Goal: Task Accomplishment & Management: Complete application form

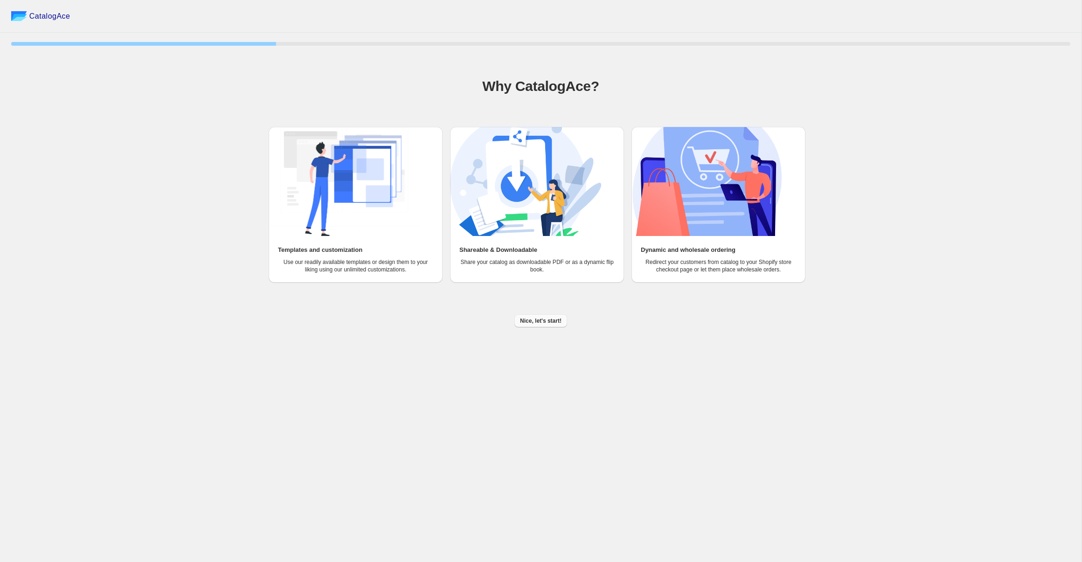
click at [540, 320] on span "Nice, let's start!" at bounding box center [541, 320] width 42 height 7
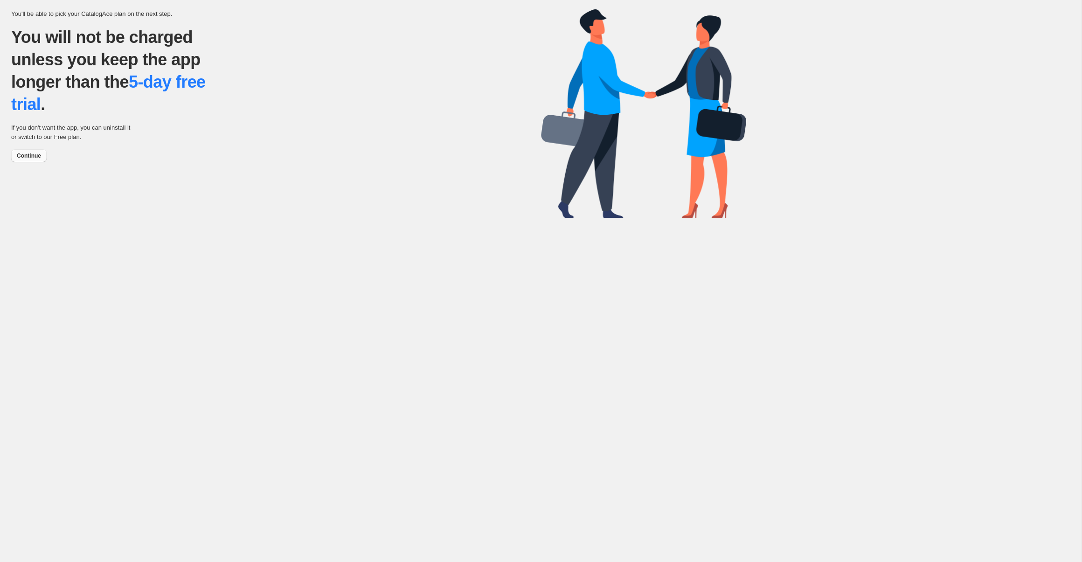
click at [31, 154] on span "Continue" at bounding box center [29, 155] width 24 height 7
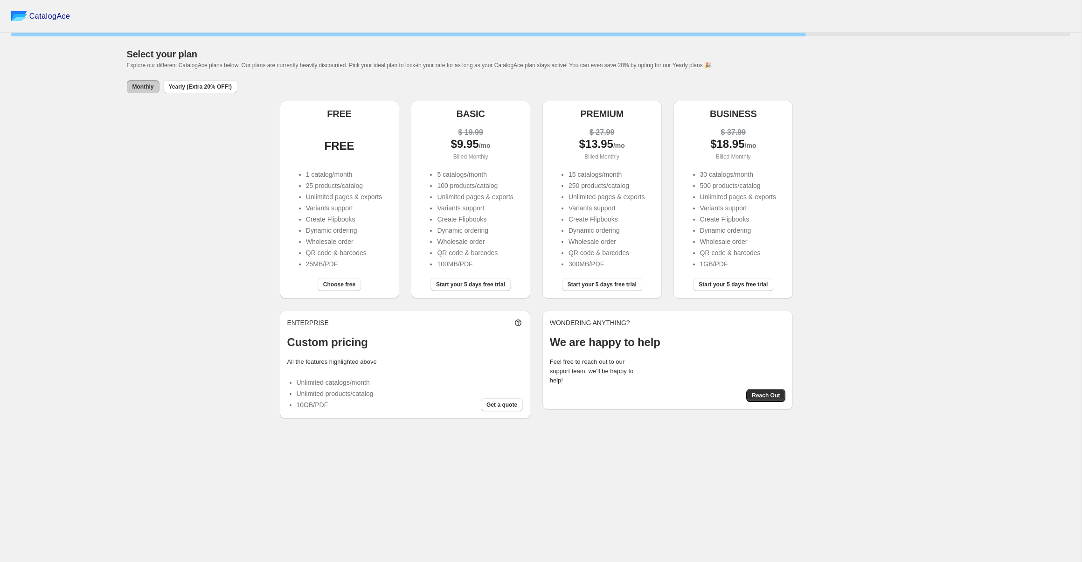
click at [320, 148] on div "FREE" at bounding box center [339, 145] width 104 height 9
drag, startPoint x: 346, startPoint y: 170, endPoint x: 341, endPoint y: 167, distance: 5.4
click at [345, 170] on li "1 catalog/month" at bounding box center [344, 174] width 76 height 9
click at [144, 87] on span "Monthly" at bounding box center [142, 86] width 21 height 7
click at [339, 285] on span "Choose free" at bounding box center [339, 284] width 32 height 7
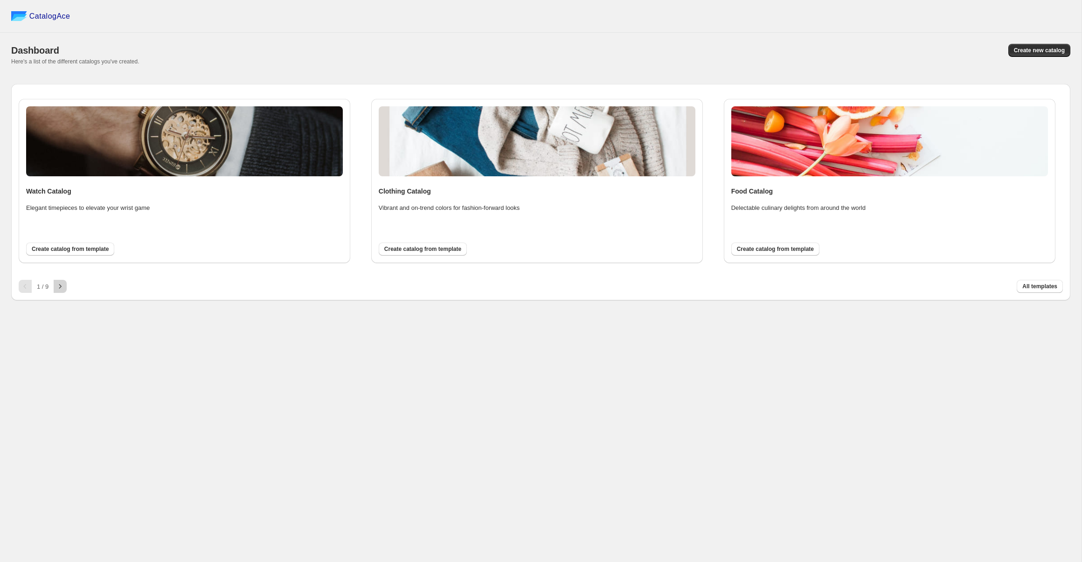
click at [64, 287] on icon "button" at bounding box center [59, 286] width 9 height 9
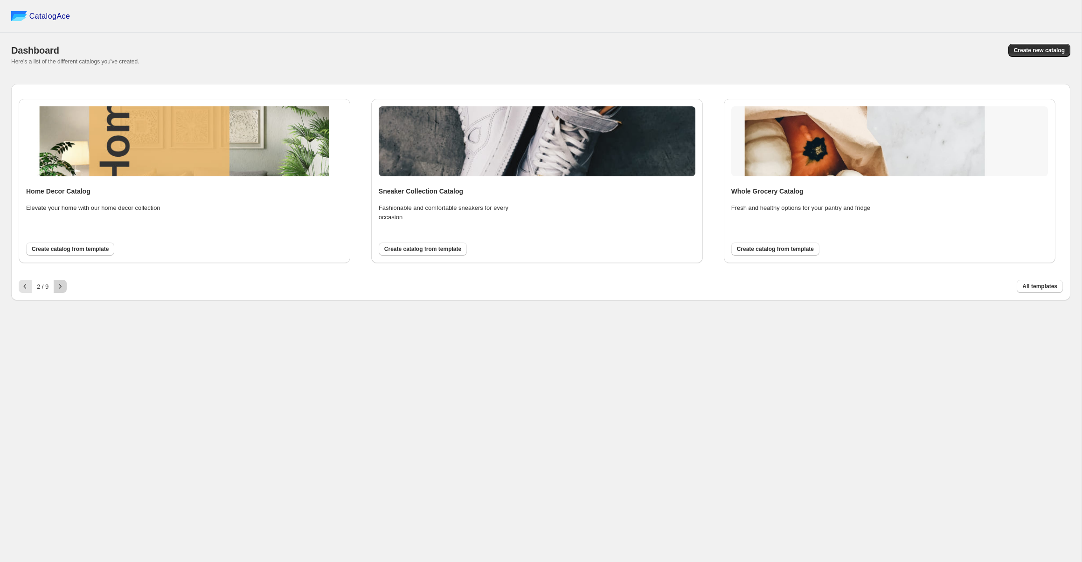
click at [62, 289] on icon "button" at bounding box center [59, 286] width 9 height 9
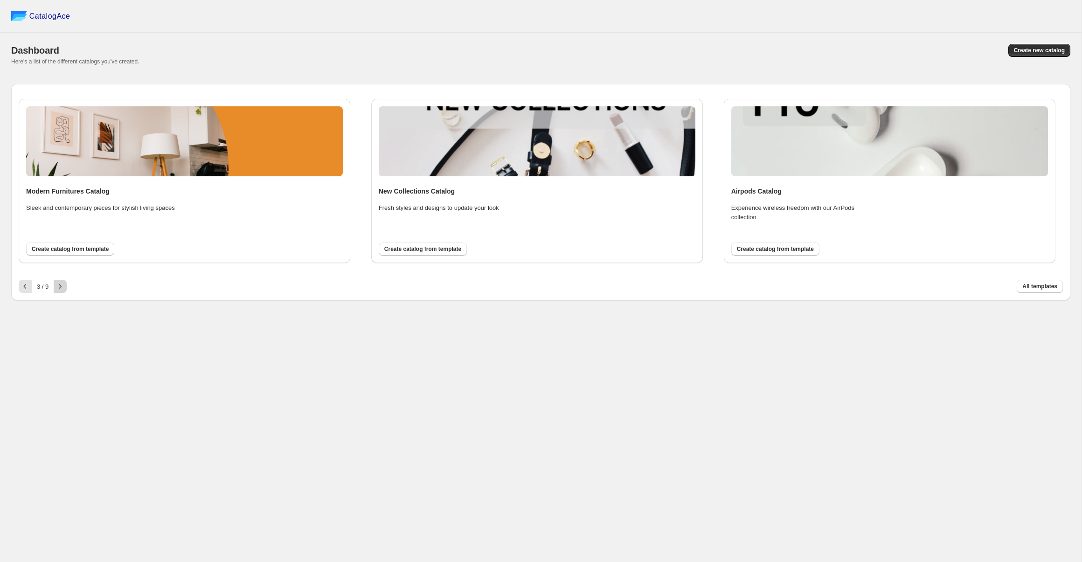
click at [62, 289] on icon "button" at bounding box center [59, 286] width 9 height 9
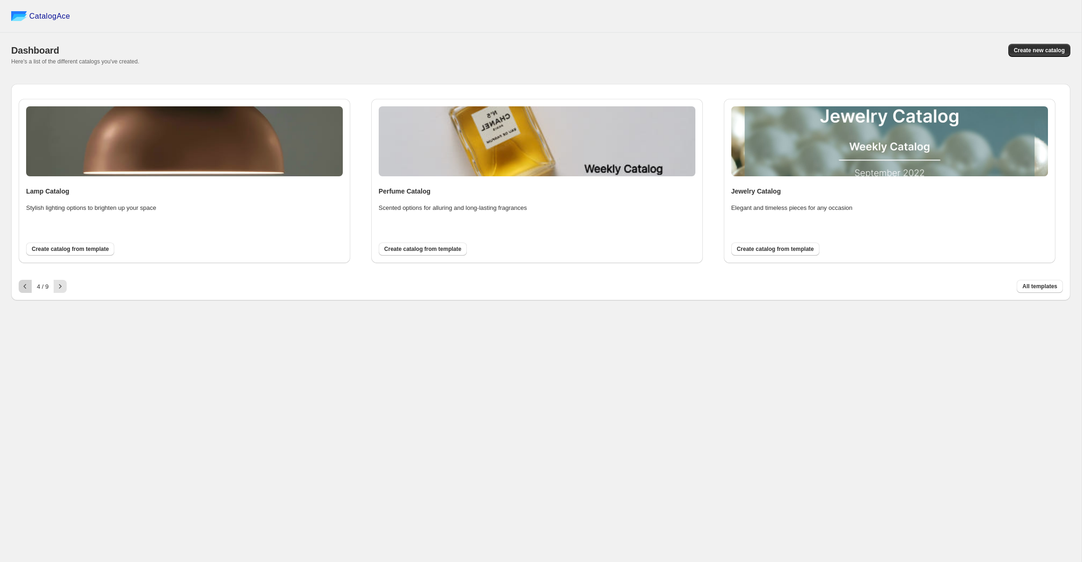
click at [28, 288] on icon "button" at bounding box center [25, 286] width 9 height 9
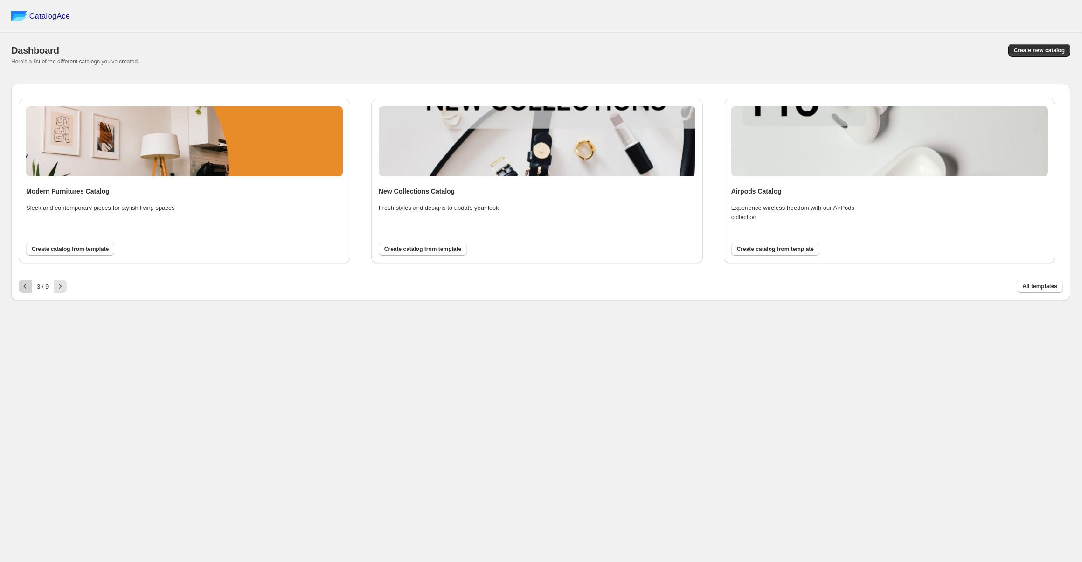
click at [28, 288] on icon "button" at bounding box center [25, 286] width 9 height 9
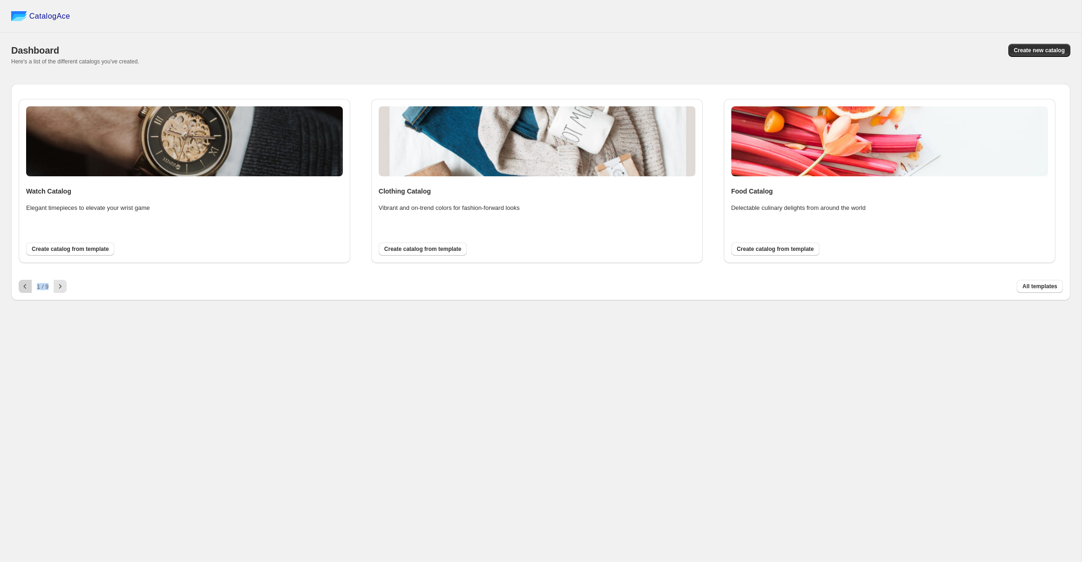
click at [28, 288] on div at bounding box center [25, 286] width 13 height 13
click at [1052, 50] on span "Create new catalog" at bounding box center [1039, 50] width 51 height 7
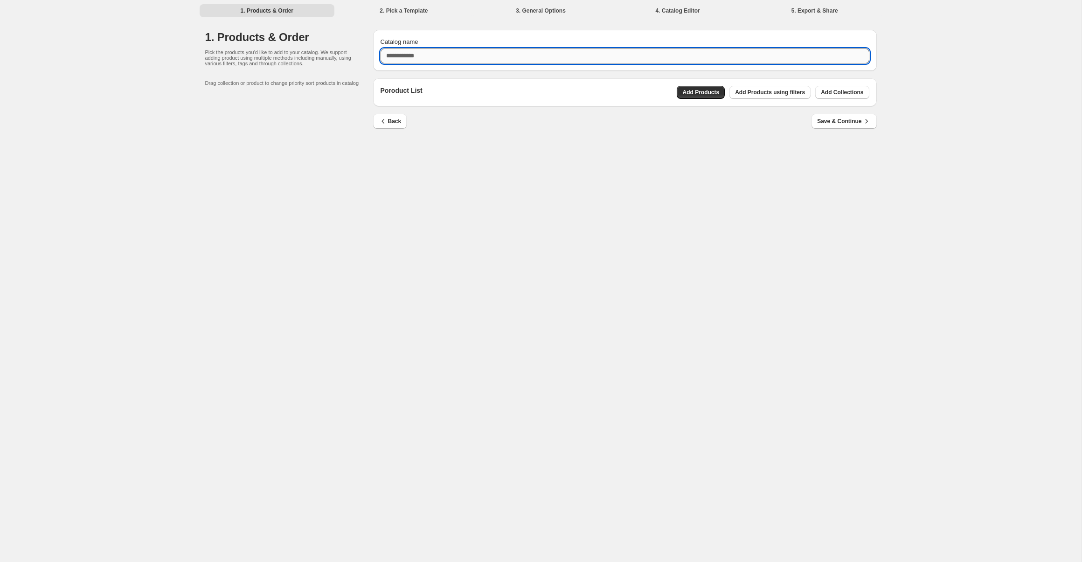
click at [444, 61] on input "Catalog name" at bounding box center [625, 55] width 489 height 15
click at [384, 56] on input "**********" at bounding box center [625, 55] width 489 height 15
click at [490, 57] on input "**********" at bounding box center [625, 55] width 489 height 15
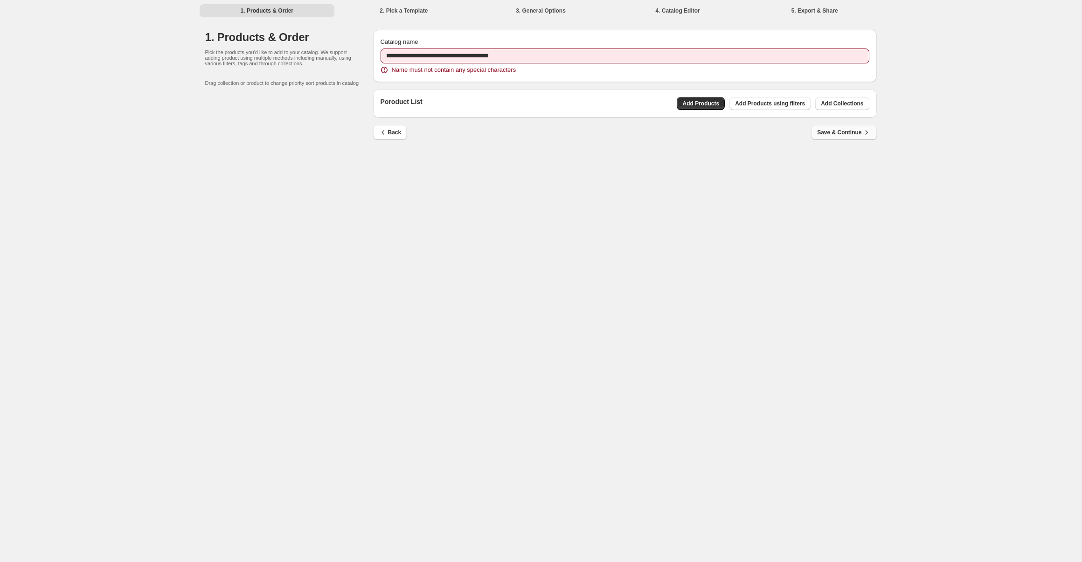
click at [840, 118] on div "Back Save & Continue" at bounding box center [621, 129] width 511 height 22
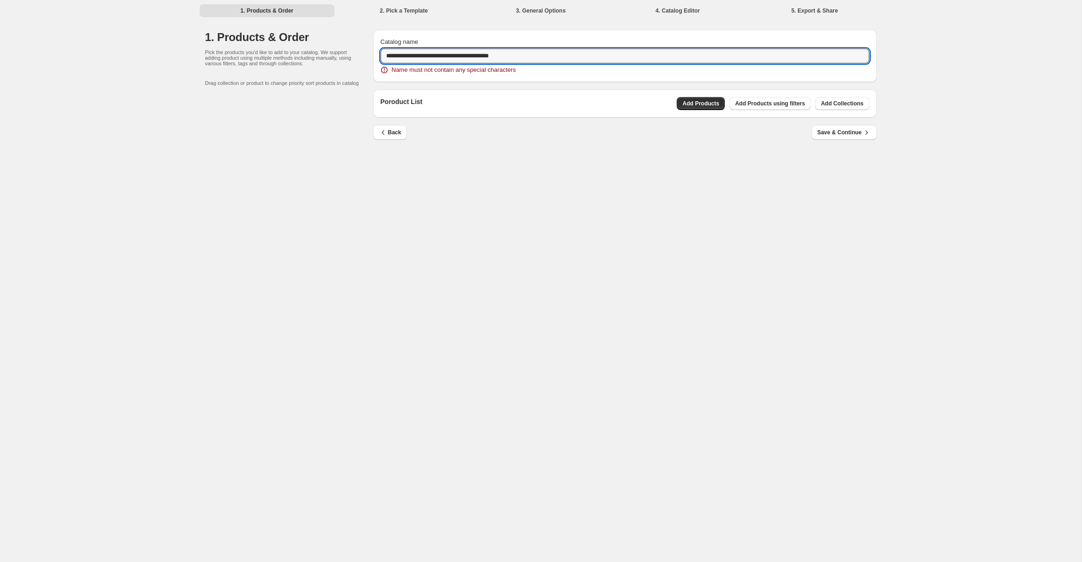
drag, startPoint x: 478, startPoint y: 55, endPoint x: 508, endPoint y: 68, distance: 32.2
click at [478, 55] on input "**********" at bounding box center [625, 55] width 489 height 15
click at [838, 123] on div "Back Save & Continue" at bounding box center [621, 117] width 511 height 22
drag, startPoint x: 560, startPoint y: 56, endPoint x: 476, endPoint y: 56, distance: 84.9
click at [476, 56] on input "**********" at bounding box center [625, 55] width 489 height 15
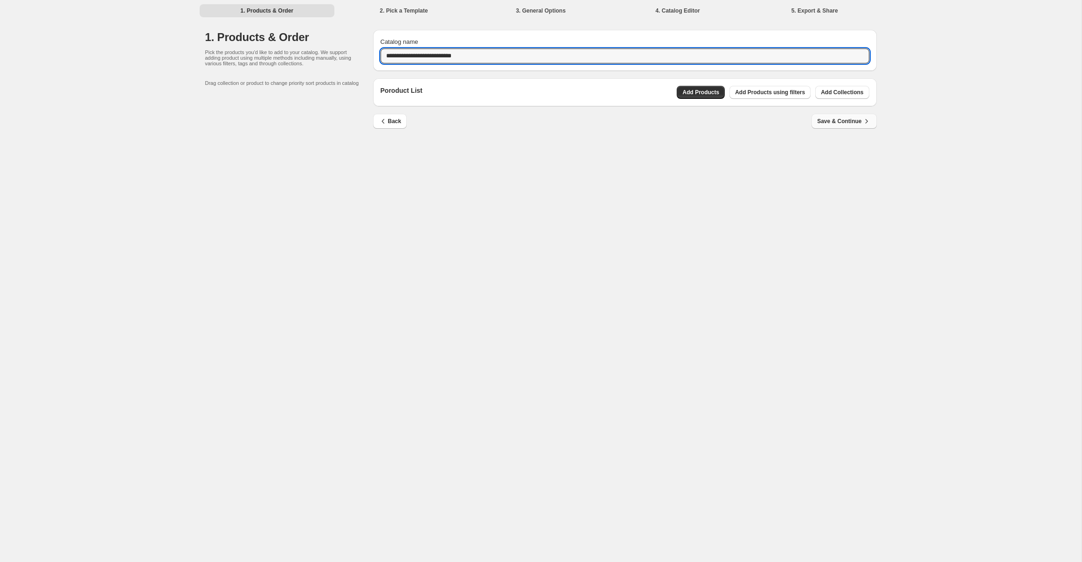
click at [836, 121] on div "Back Save & Continue" at bounding box center [621, 117] width 511 height 22
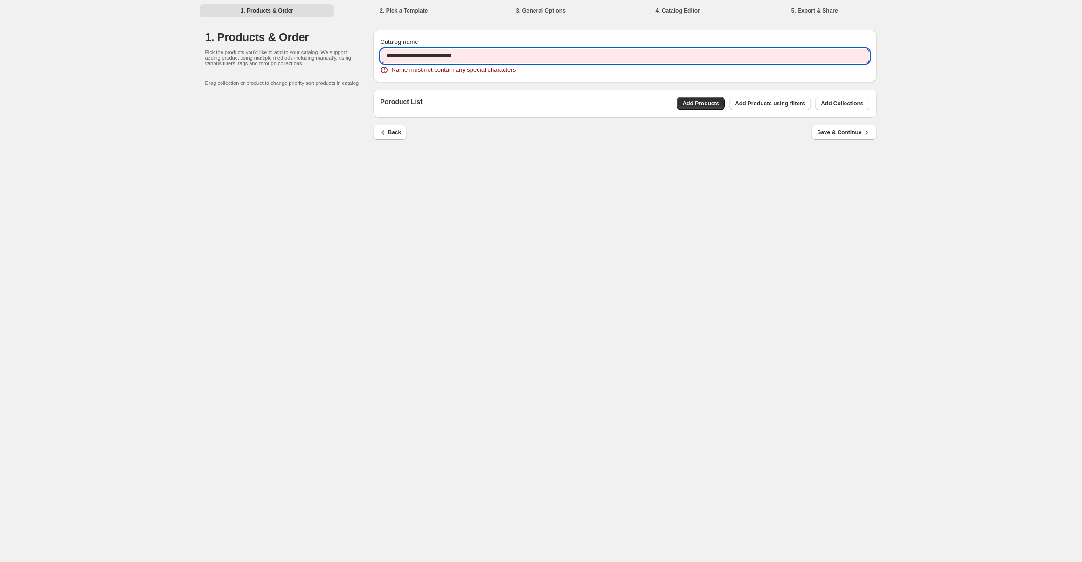
click at [422, 55] on input "**********" at bounding box center [625, 55] width 489 height 15
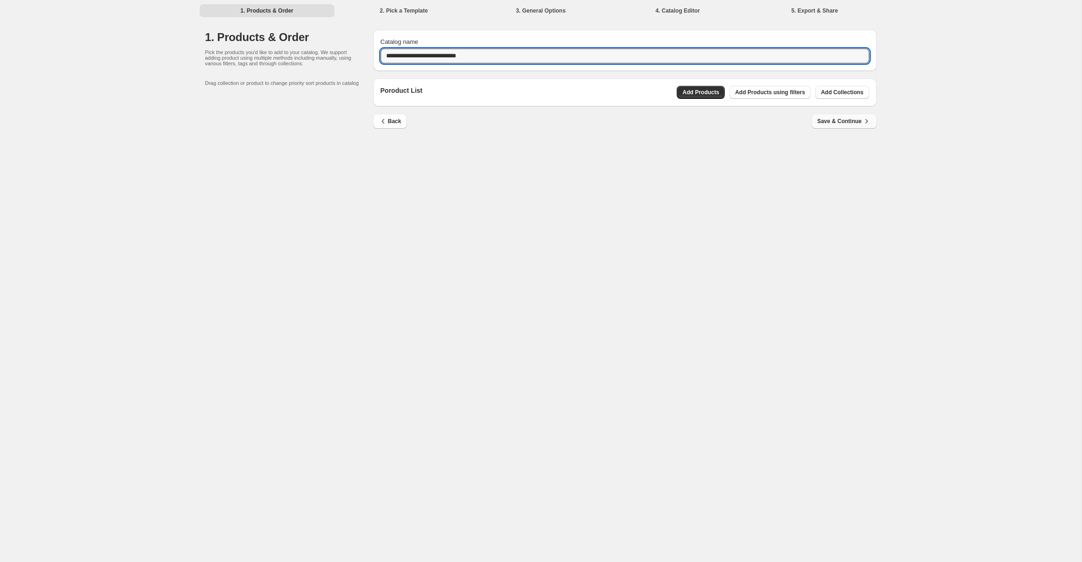
type input "**********"
click at [859, 121] on span "Save & Continue" at bounding box center [844, 121] width 54 height 9
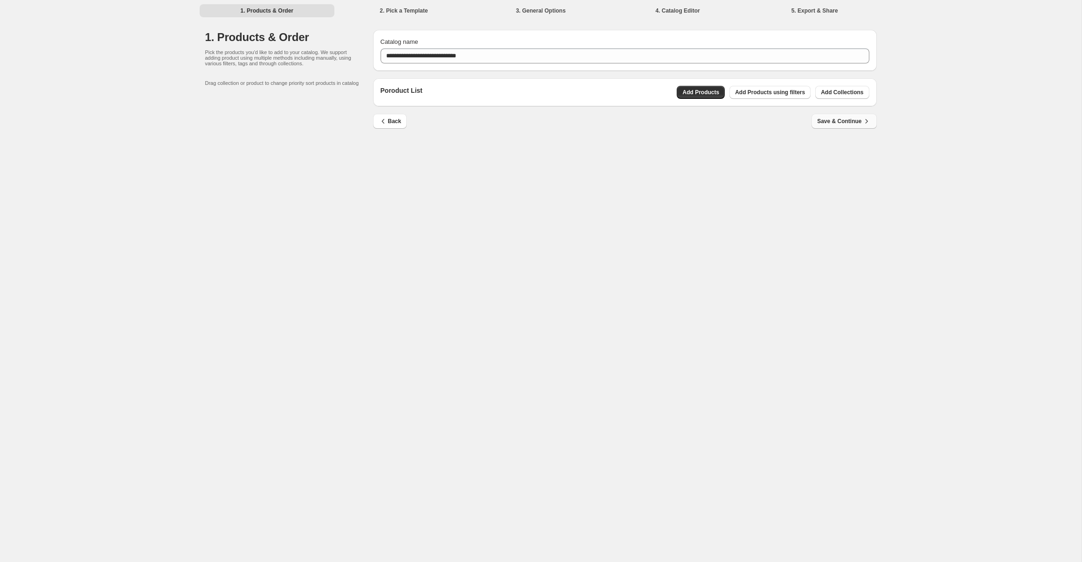
click at [842, 120] on span "Save & Continue" at bounding box center [844, 121] width 54 height 9
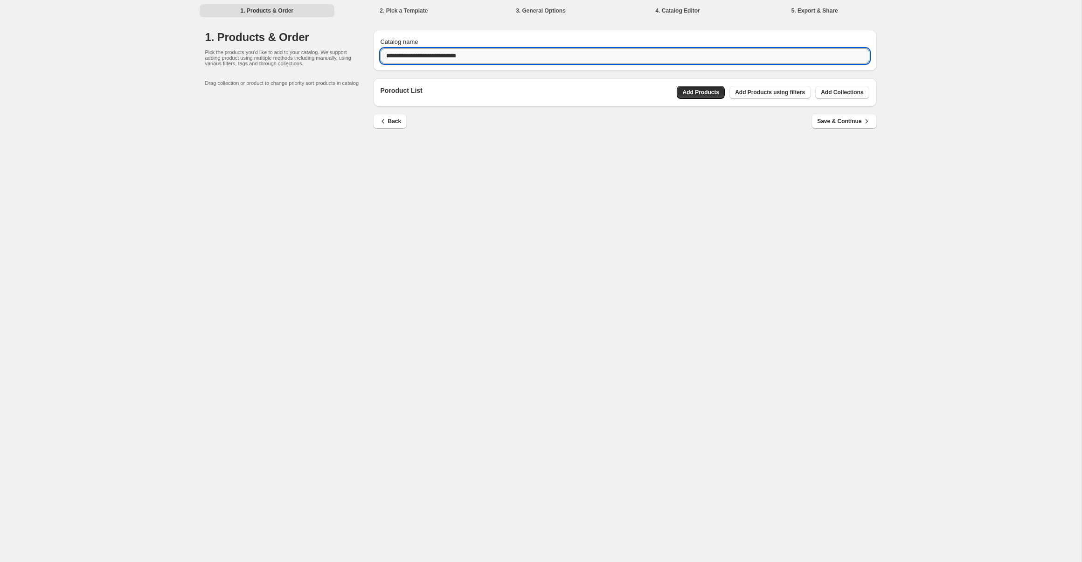
click at [489, 59] on input "**********" at bounding box center [625, 55] width 489 height 15
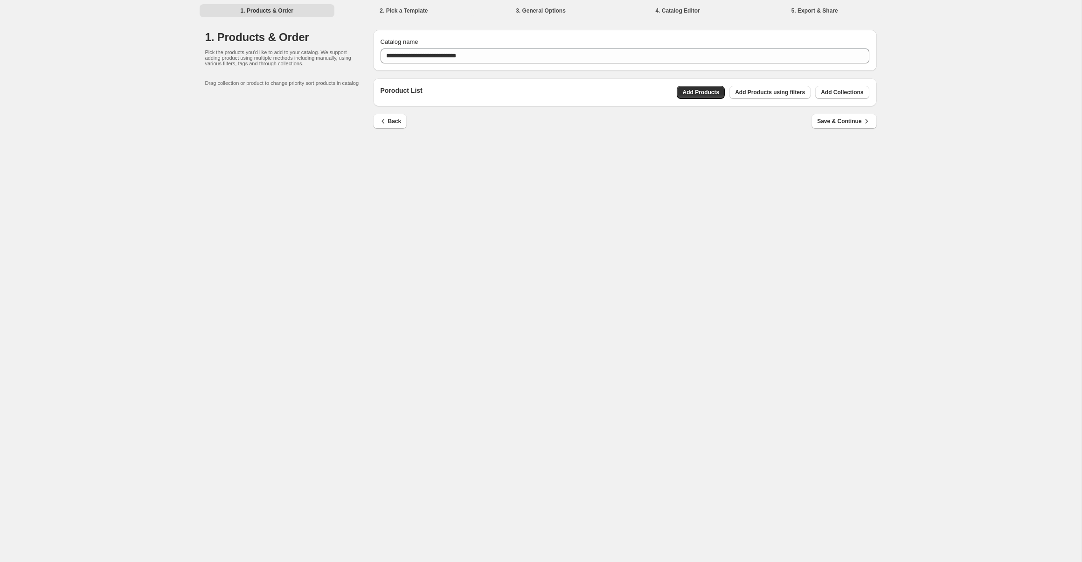
click at [630, 98] on div "Poroduct List Add Products Add Products using filters Add Collections" at bounding box center [625, 92] width 489 height 13
drag, startPoint x: 170, startPoint y: 59, endPoint x: 350, endPoint y: 156, distance: 204.5
click at [349, 156] on div "**********" at bounding box center [540, 281] width 1081 height 562
click at [390, 152] on div "**********" at bounding box center [540, 281] width 1081 height 562
click at [844, 91] on span "Add Collections" at bounding box center [842, 92] width 42 height 7
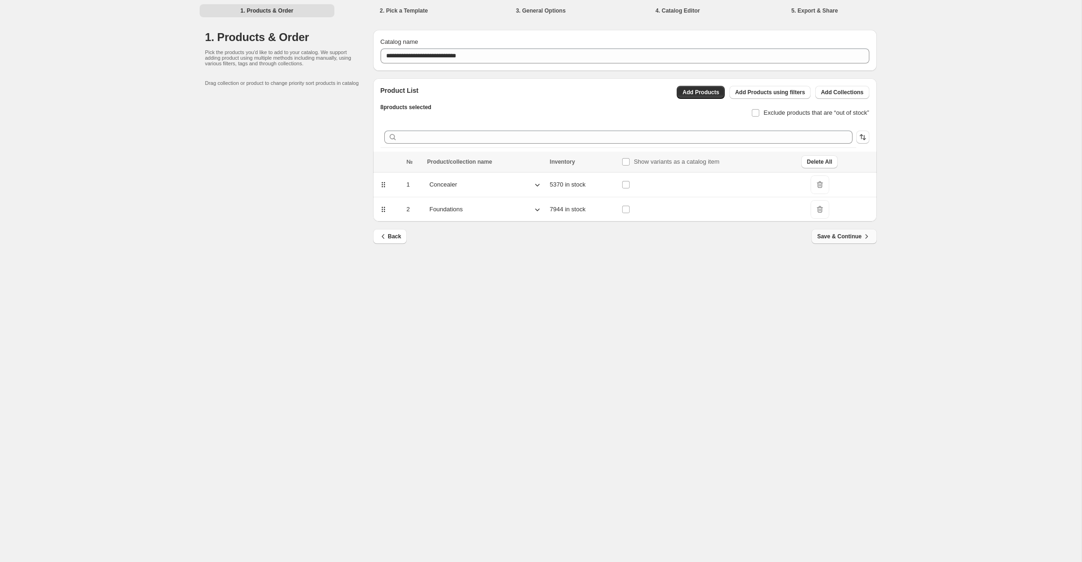
click at [840, 238] on span "Save & Continue" at bounding box center [844, 236] width 54 height 9
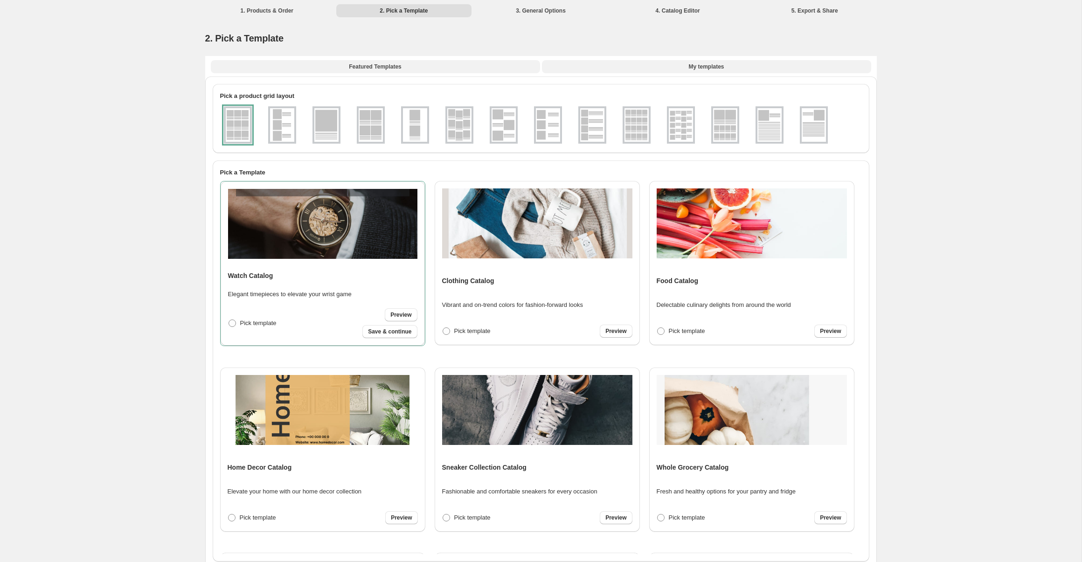
click at [678, 71] on button "My templates" at bounding box center [706, 66] width 329 height 13
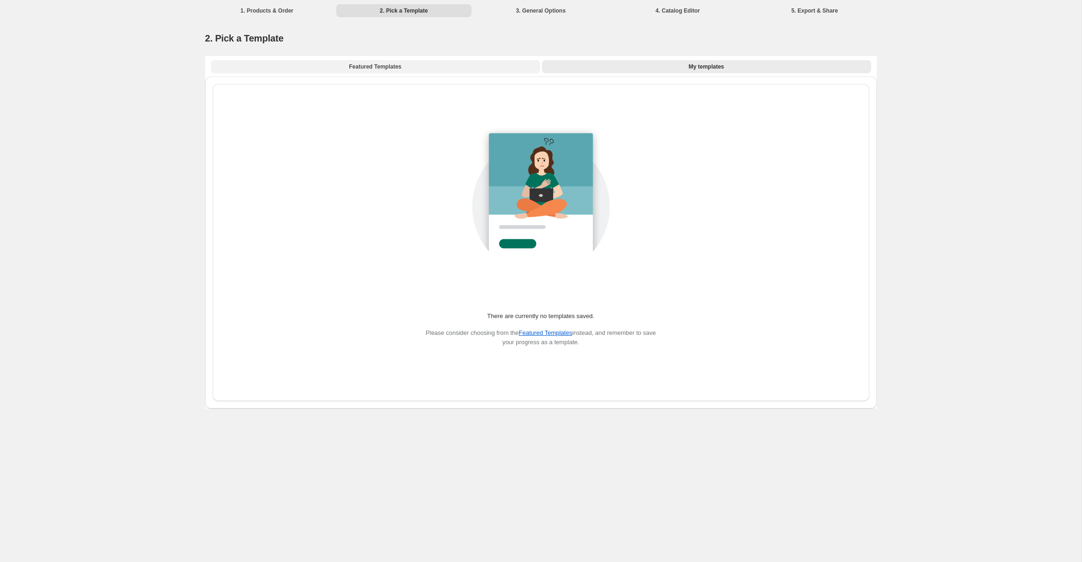
click at [420, 67] on button "Featured Templates" at bounding box center [375, 66] width 329 height 13
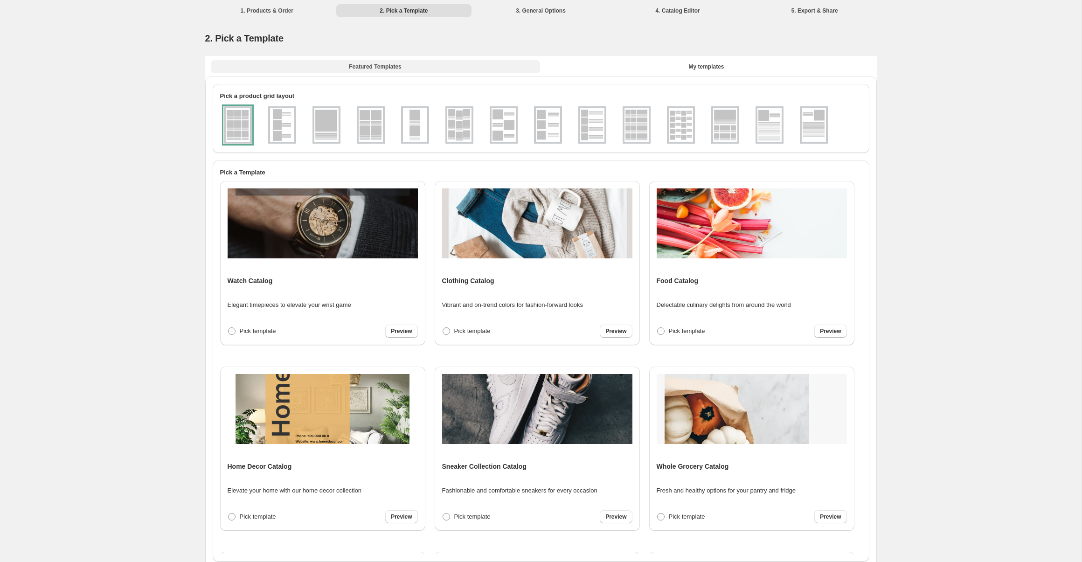
scroll to position [17, 0]
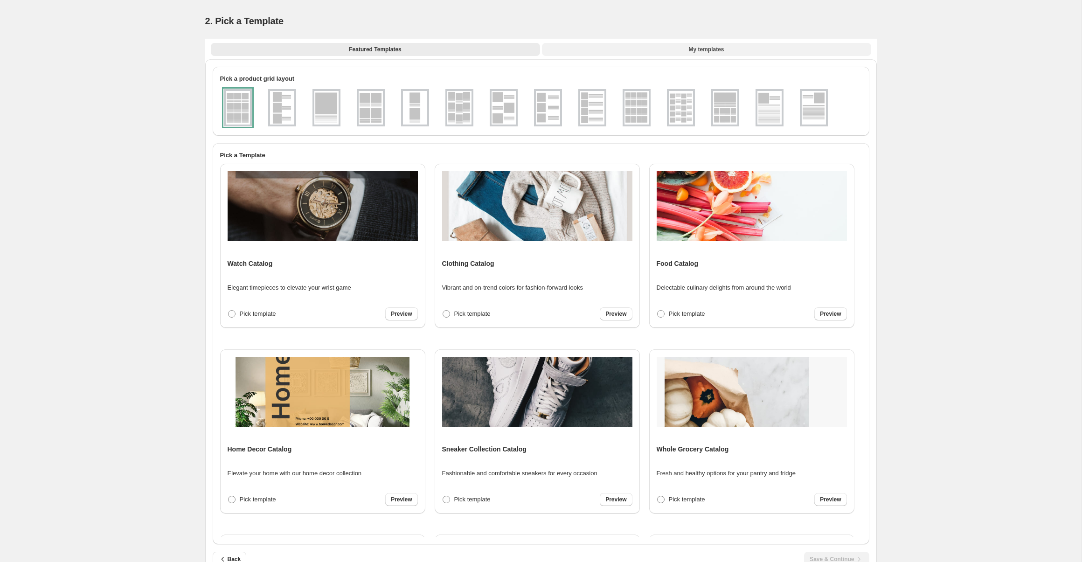
drag, startPoint x: 701, startPoint y: 35, endPoint x: 701, endPoint y: 43, distance: 8.4
click at [701, 35] on div "2. Pick a Template" at bounding box center [540, 20] width 671 height 35
click at [701, 43] on button "My templates" at bounding box center [706, 49] width 329 height 13
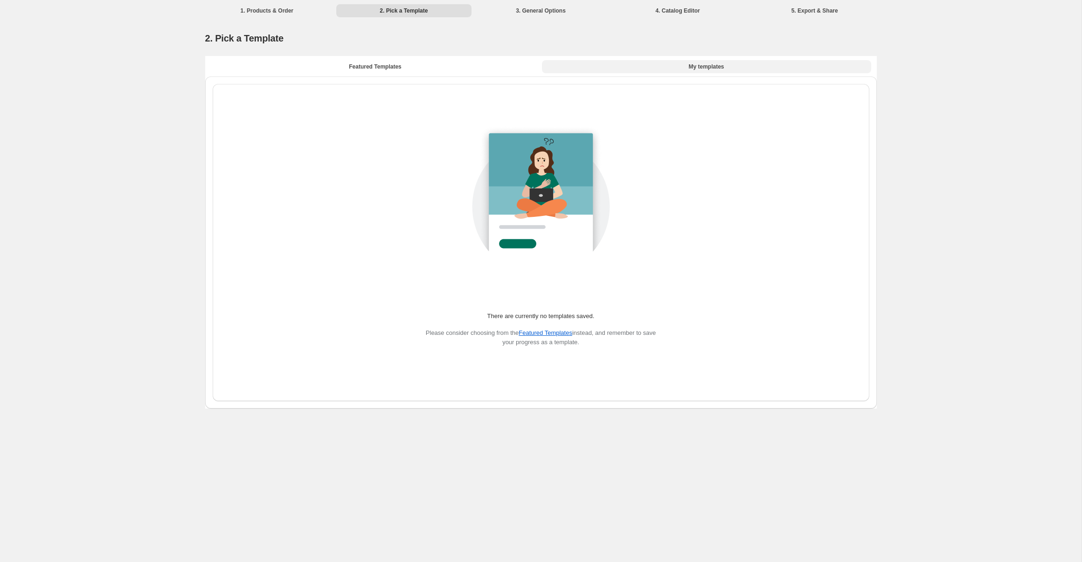
scroll to position [0, 0]
click at [402, 70] on button "Featured Templates" at bounding box center [375, 66] width 329 height 13
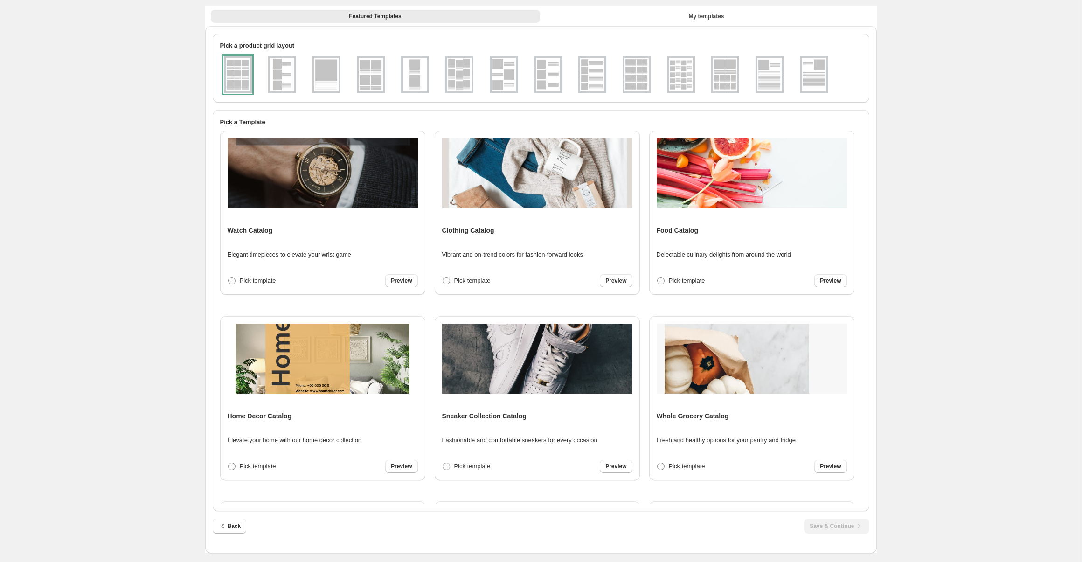
click at [286, 64] on img at bounding box center [282, 75] width 24 height 34
click at [233, 76] on img at bounding box center [238, 75] width 24 height 34
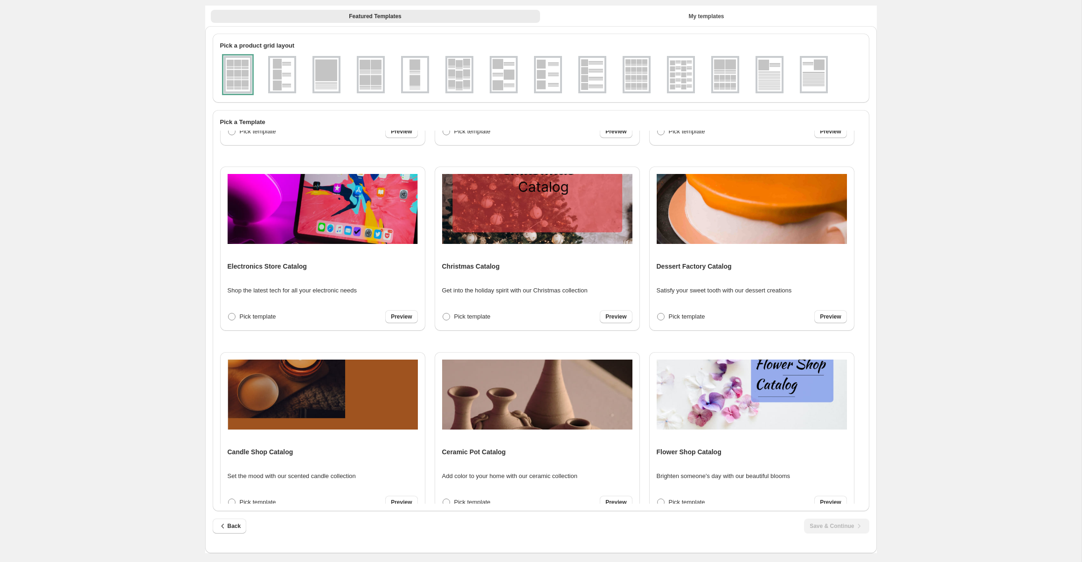
scroll to position [1295, 0]
